Goal: Transaction & Acquisition: Book appointment/travel/reservation

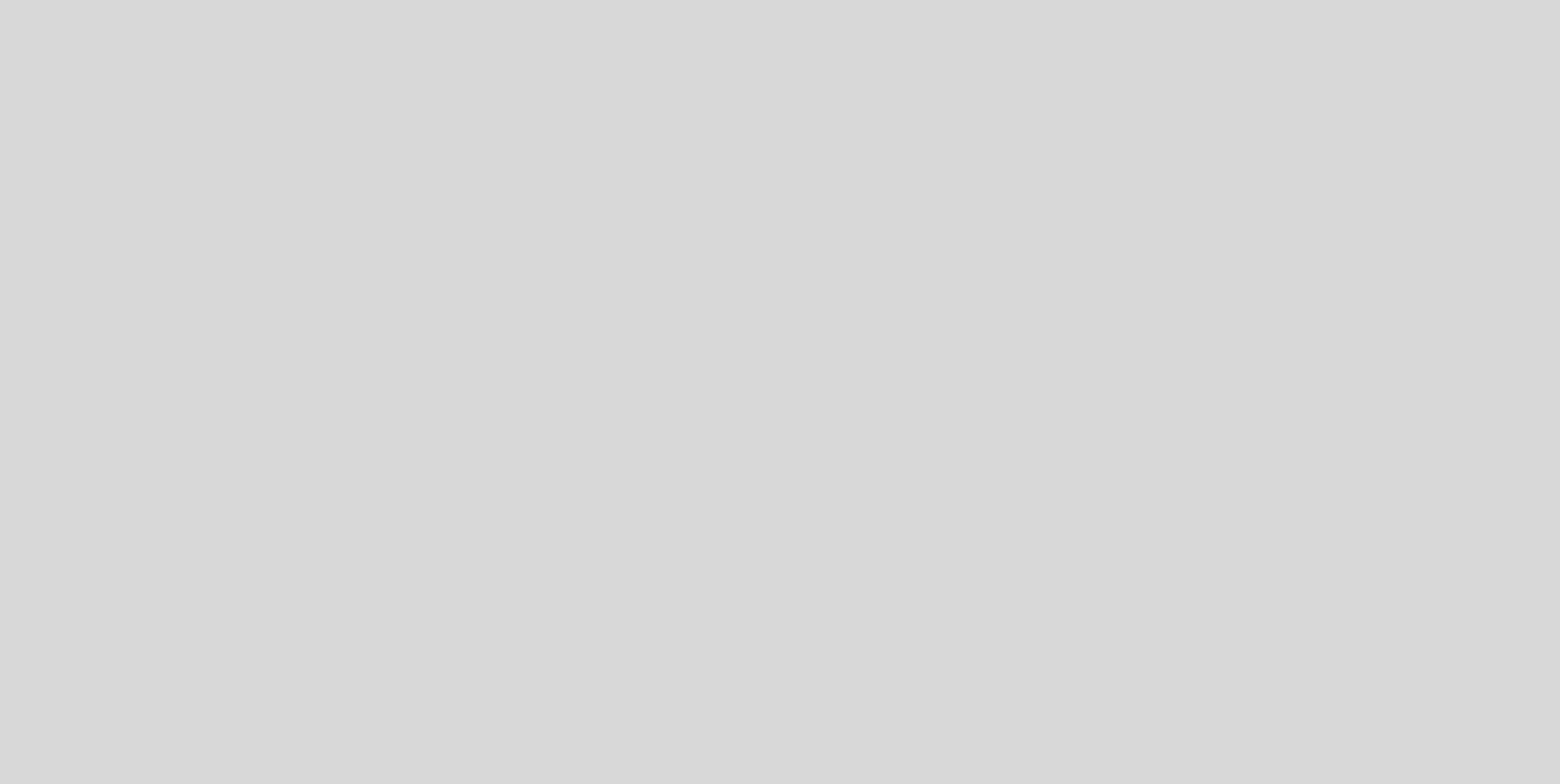
select select "es"
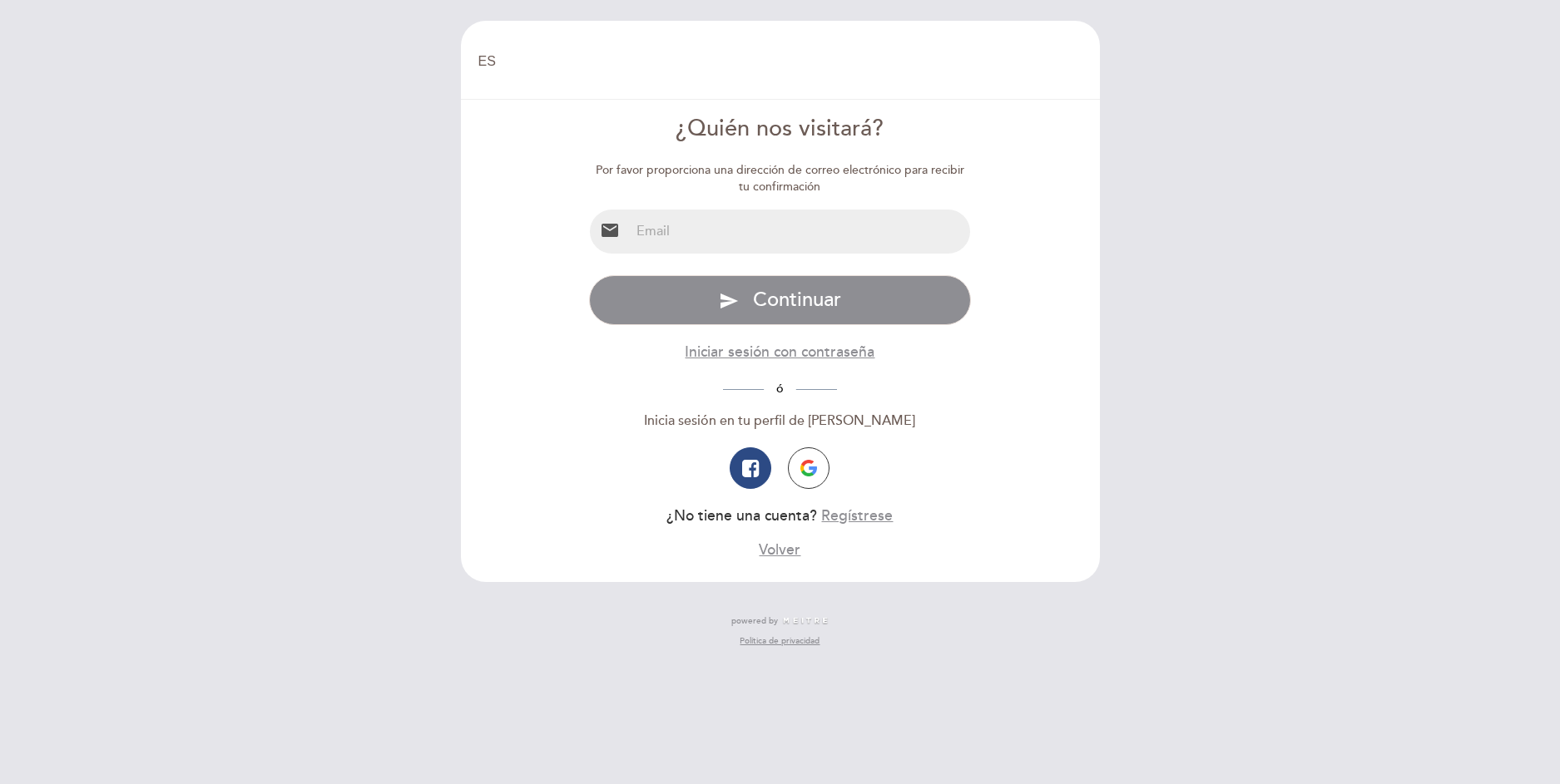
click at [721, 238] on input "email" at bounding box center [800, 231] width 340 height 44
type input "[EMAIL_ADDRESS][DOMAIN_NAME]"
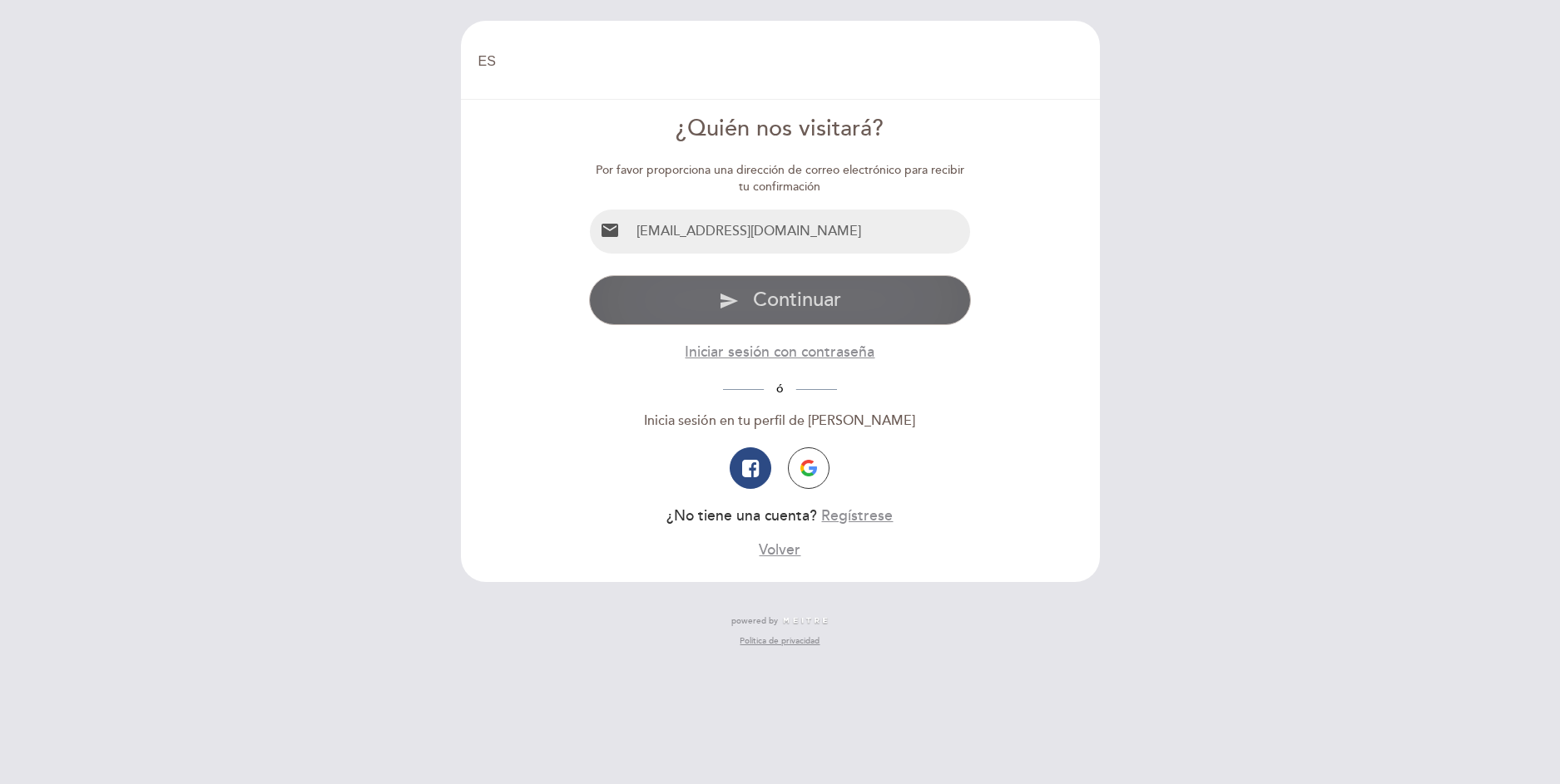
click at [783, 299] on span "Continuar" at bounding box center [797, 300] width 88 height 24
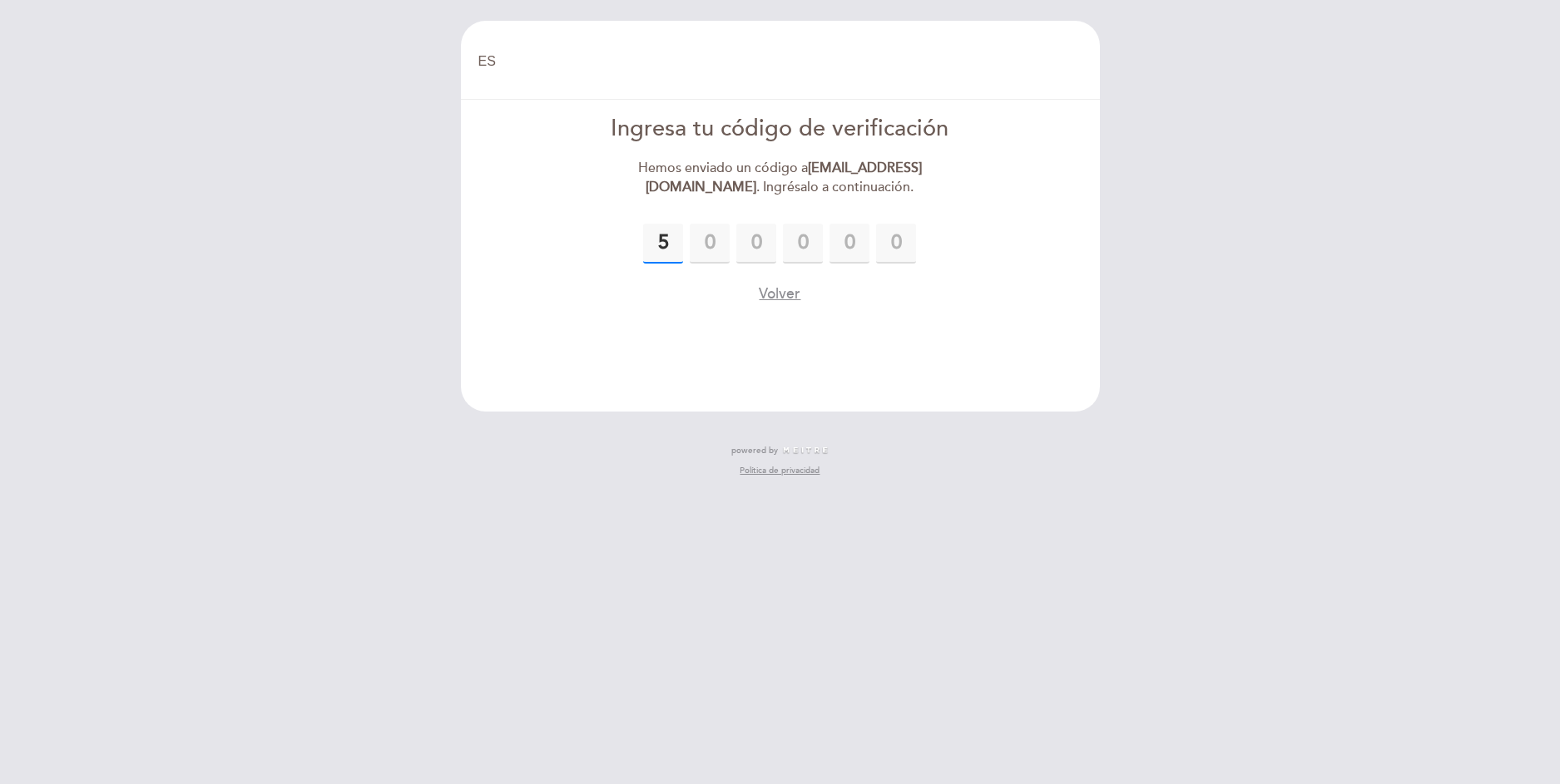
type input "5"
type input "9"
type input "1"
type input "9"
type input "5"
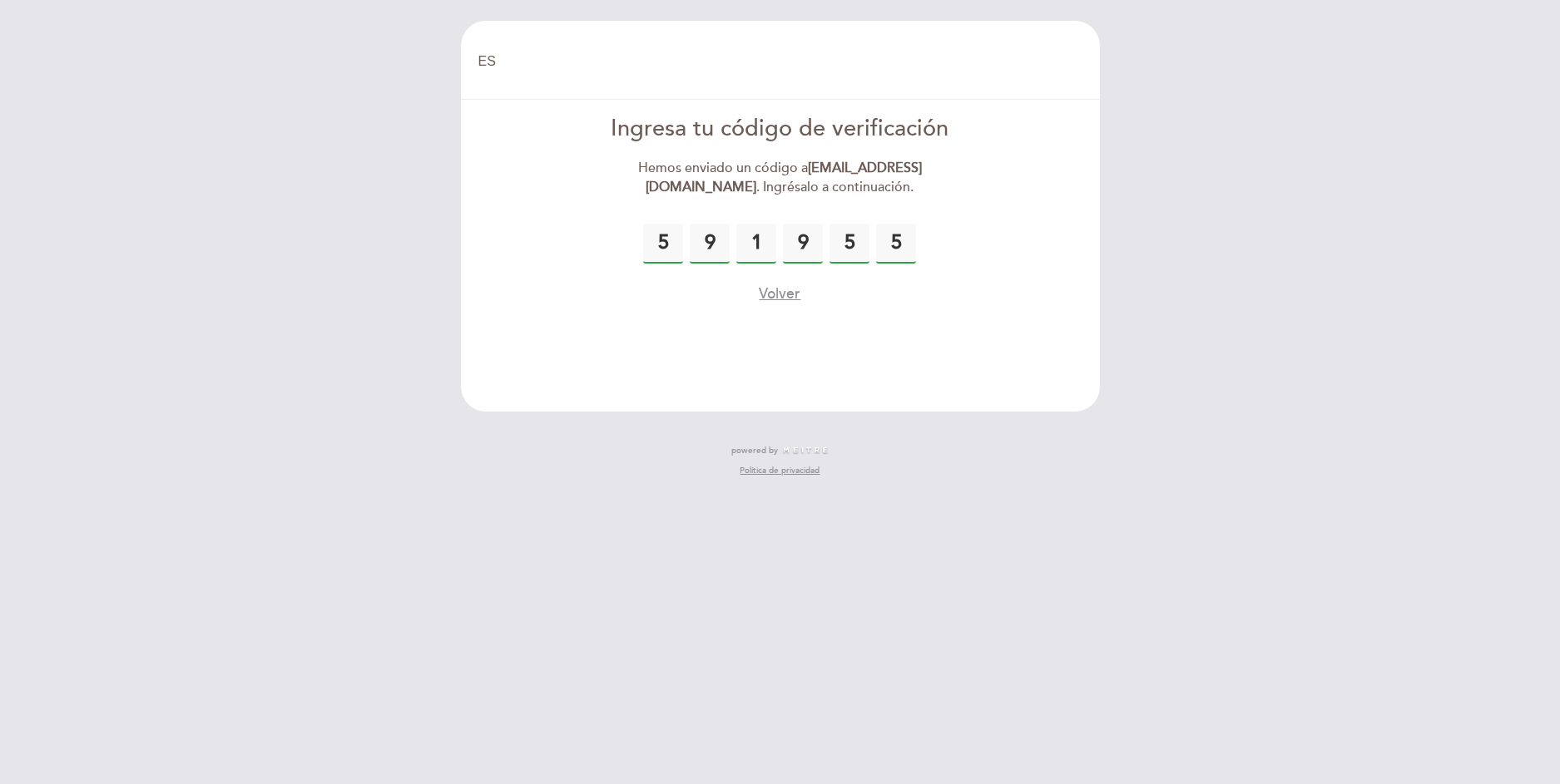
type input "5"
